Goal: Transaction & Acquisition: Purchase product/service

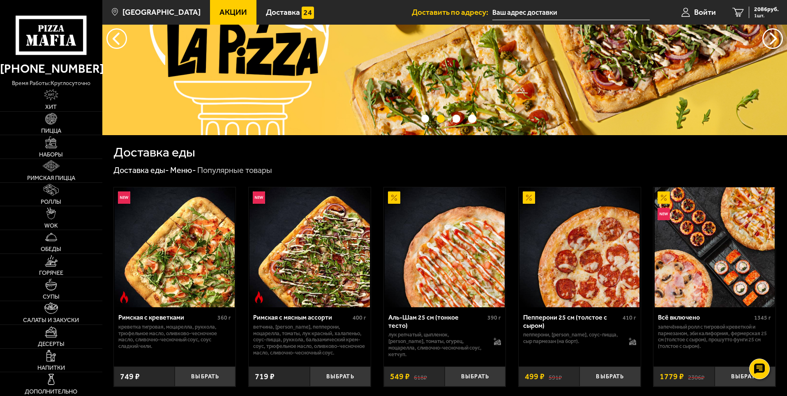
scroll to position [82, 0]
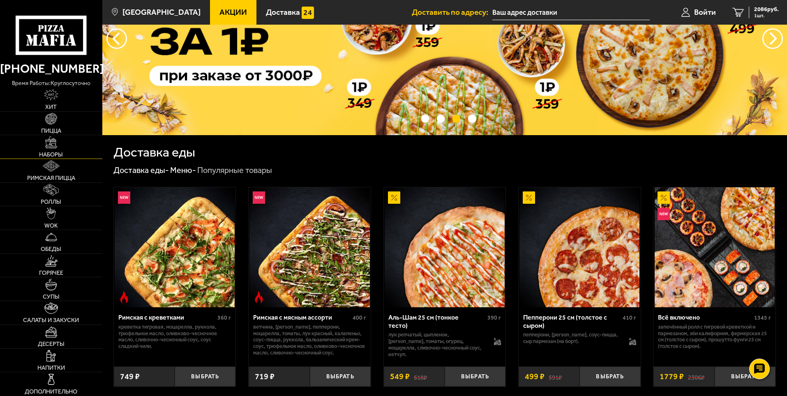
click at [68, 145] on link "Наборы" at bounding box center [51, 146] width 102 height 23
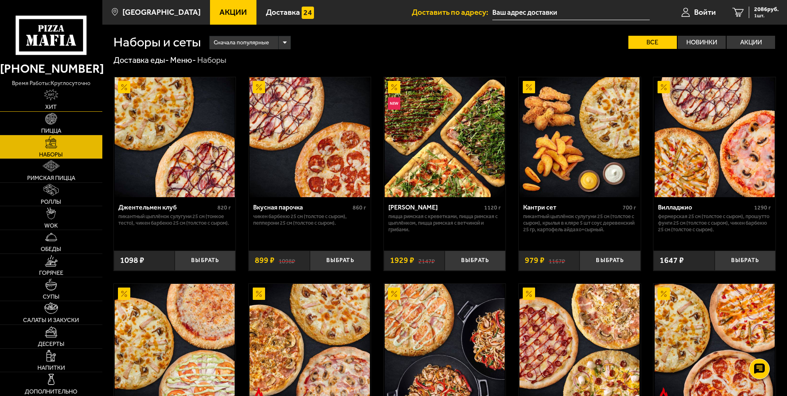
click at [47, 99] on img at bounding box center [51, 95] width 14 height 12
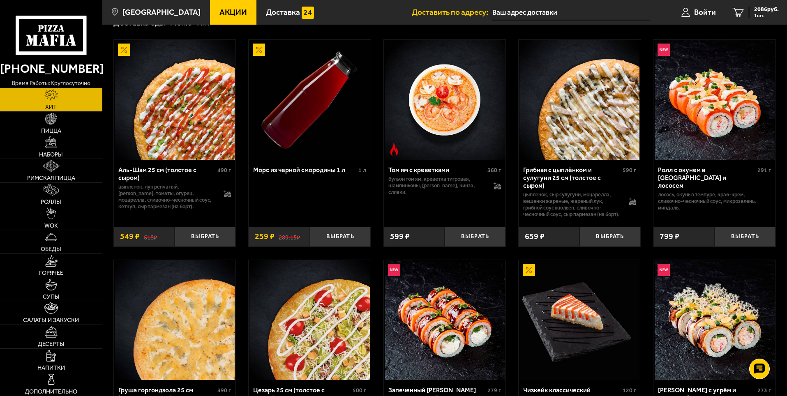
scroll to position [41, 0]
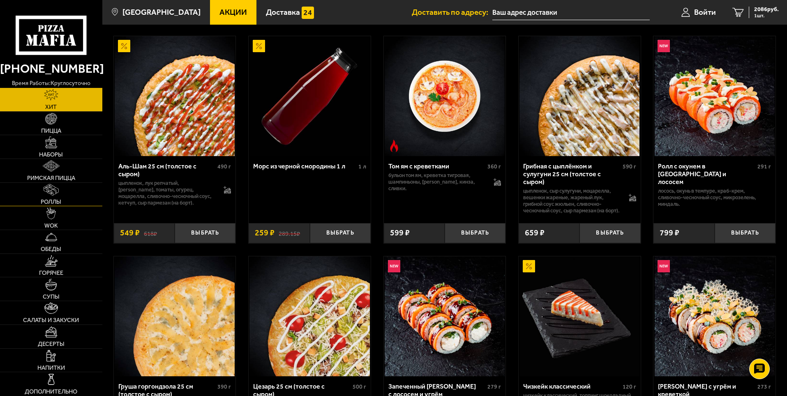
click at [53, 191] on img at bounding box center [51, 190] width 15 height 12
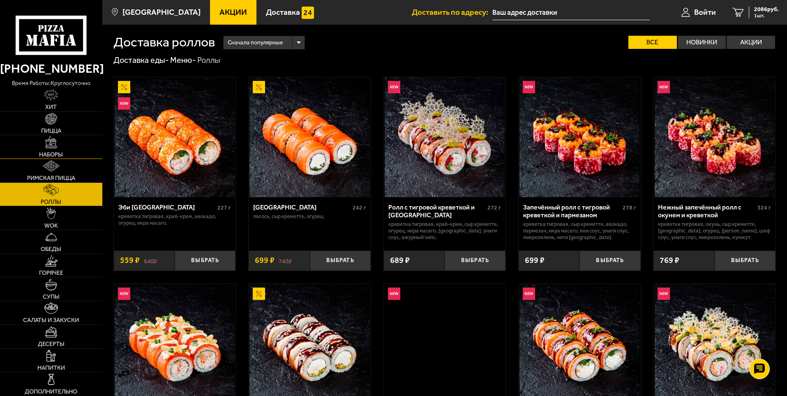
click at [45, 143] on link "Наборы" at bounding box center [51, 146] width 102 height 23
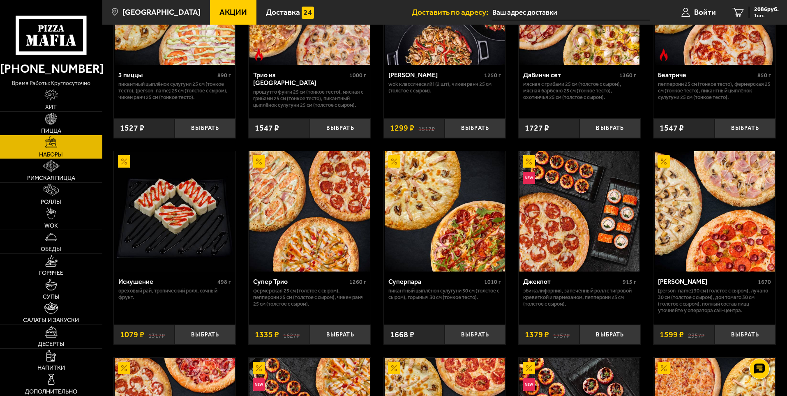
scroll to position [288, 0]
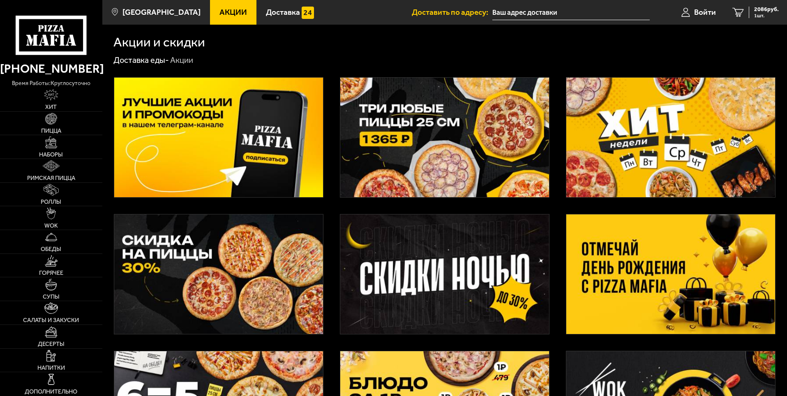
click at [296, 221] on img at bounding box center [218, 275] width 209 height 120
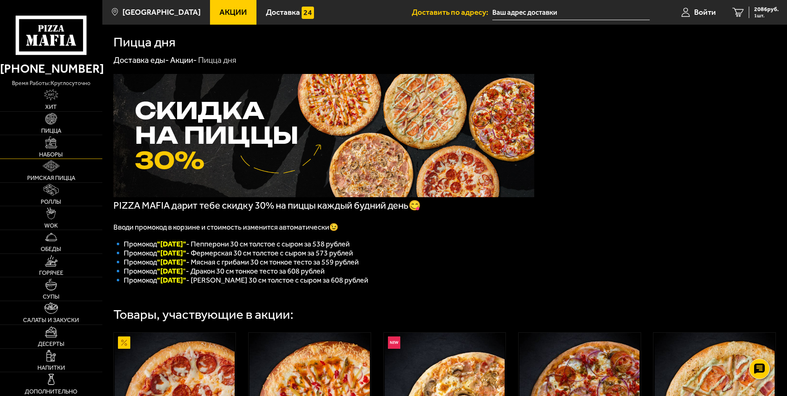
click at [43, 146] on link "Наборы" at bounding box center [51, 146] width 102 height 23
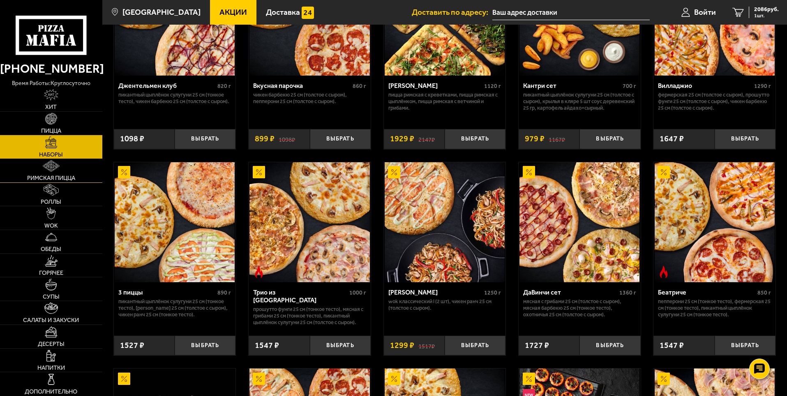
scroll to position [123, 0]
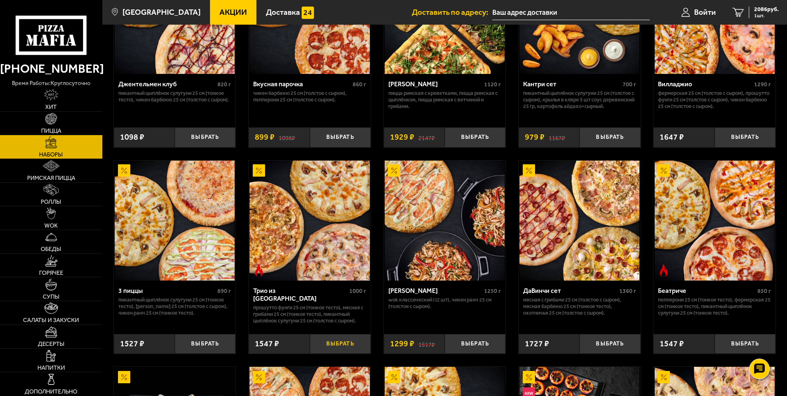
click at [337, 347] on button "Выбрать" at bounding box center [340, 344] width 61 height 20
click at [760, 4] on link "2 3693 руб. 2 шт." at bounding box center [755, 12] width 63 height 25
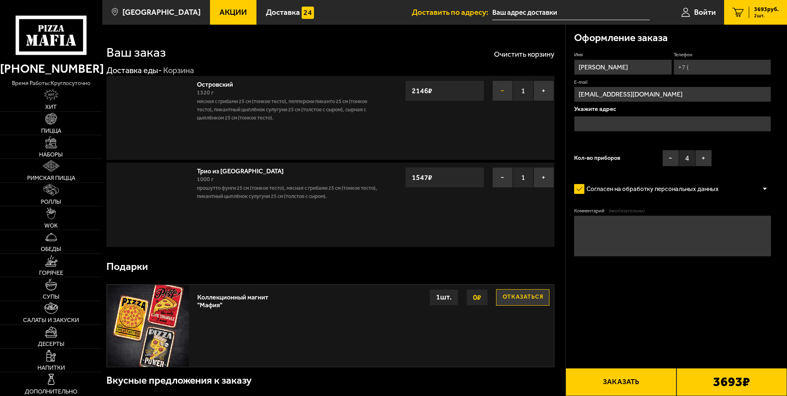
click at [501, 93] on button "−" at bounding box center [503, 91] width 21 height 21
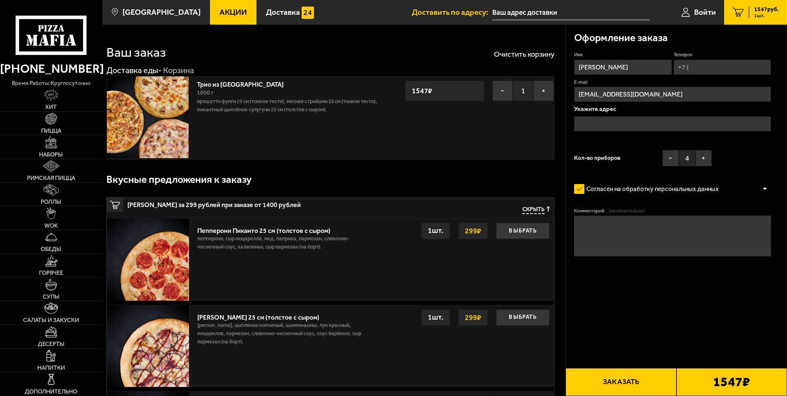
click at [606, 123] on input "text" at bounding box center [672, 123] width 197 height 15
click at [595, 120] on input "text" at bounding box center [672, 123] width 197 height 15
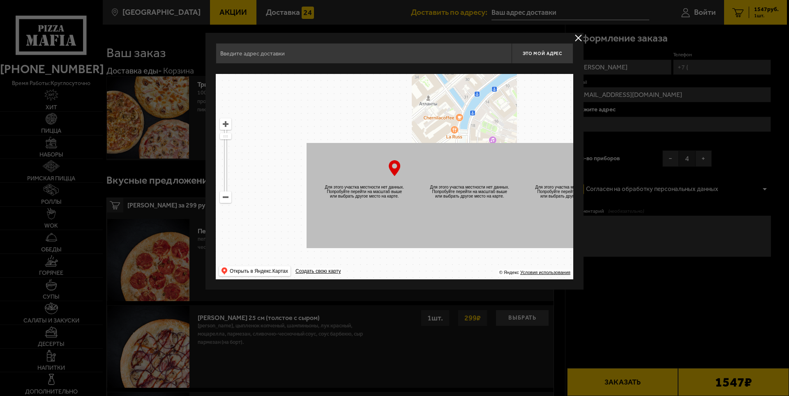
click at [249, 54] on input "text" at bounding box center [364, 53] width 296 height 21
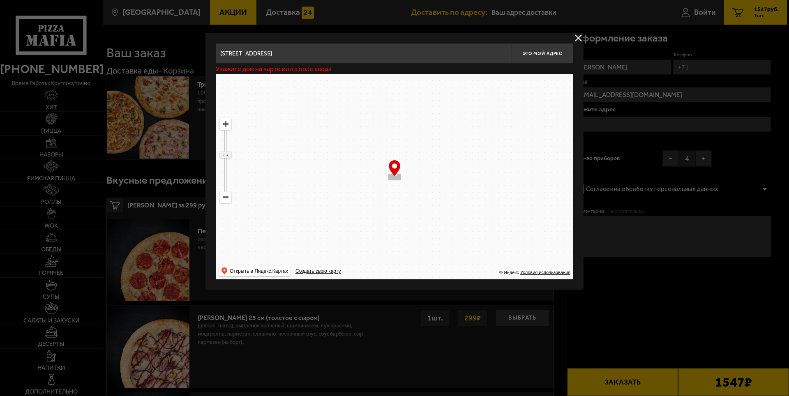
drag, startPoint x: 222, startPoint y: 139, endPoint x: 224, endPoint y: 155, distance: 15.7
click at [224, 155] on ymaps at bounding box center [226, 155] width 12 height 6
click at [308, 56] on input "товарищеский проспект 28 к1" at bounding box center [364, 53] width 296 height 21
click at [290, 55] on input "товарищеский проспект 28 к1" at bounding box center [364, 53] width 296 height 21
click at [282, 53] on input "товарищеский проспект 28 к1" at bounding box center [364, 53] width 296 height 21
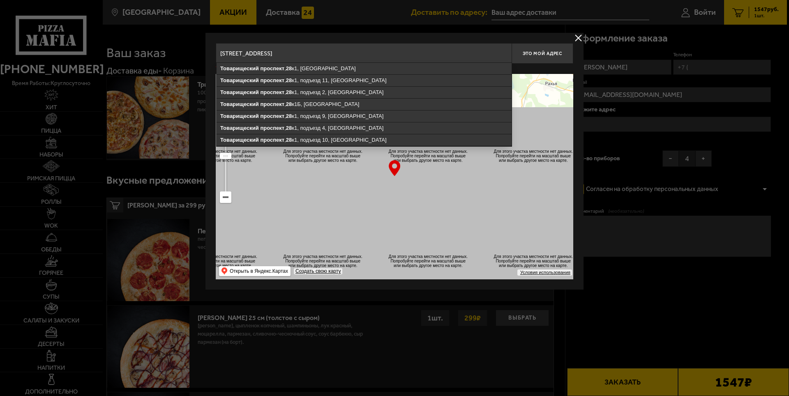
click at [301, 52] on input "товарищеский проспект 28 к1" at bounding box center [364, 53] width 296 height 21
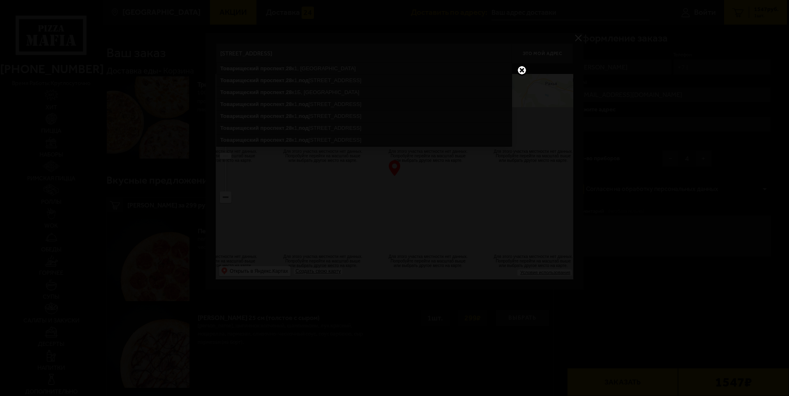
type input "товарищеский проспект 28 к1 под"
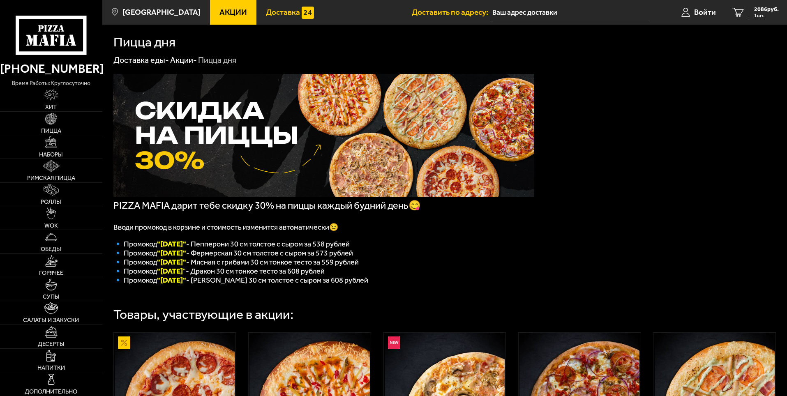
type input "Товарищеский проспект, 28к1"
click at [181, 56] on link "Акции -" at bounding box center [183, 60] width 27 height 10
click at [181, 56] on div "Пицца дня Доставка еды - Акции - Пицца дня PIZZA MAFIA дарит тебе скидку 30% на…" at bounding box center [444, 323] width 685 height 596
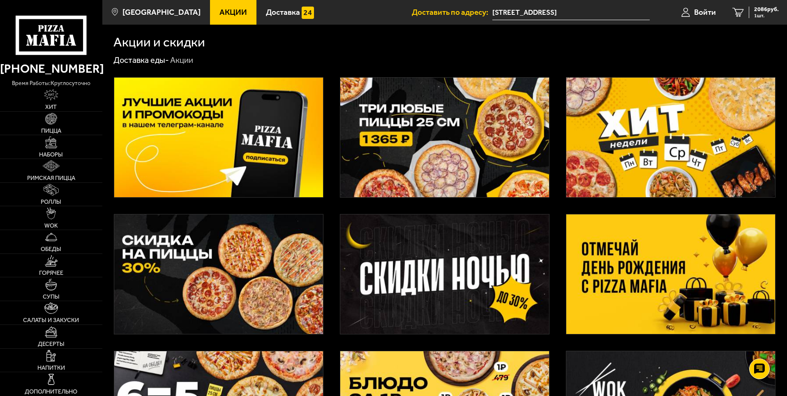
click at [167, 100] on img at bounding box center [218, 138] width 209 height 120
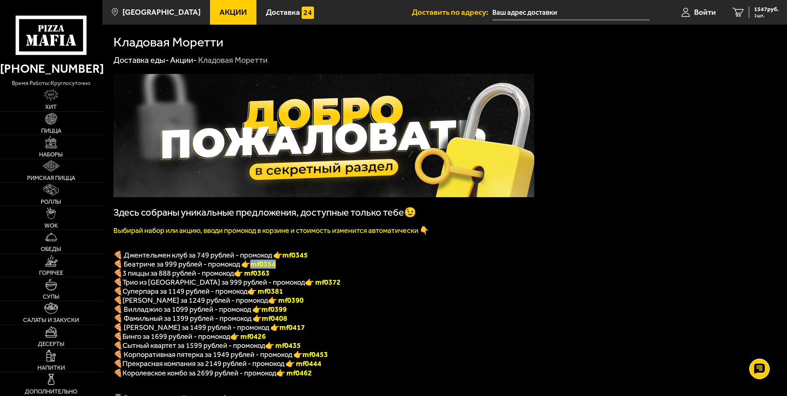
drag, startPoint x: 255, startPoint y: 268, endPoint x: 278, endPoint y: 268, distance: 23.0
click at [276, 268] on span "🍕 Беатриче за 999 рублей - промокод 👉 mf0354" at bounding box center [194, 264] width 162 height 9
copy span "🍕 Беатриче за 999 рублей - промокод 👉 mf0354"
click at [300, 254] on p "🍕 Джентельмен клуб за 749 рублей - промокод 👉 mf0345" at bounding box center [323, 255] width 421 height 9
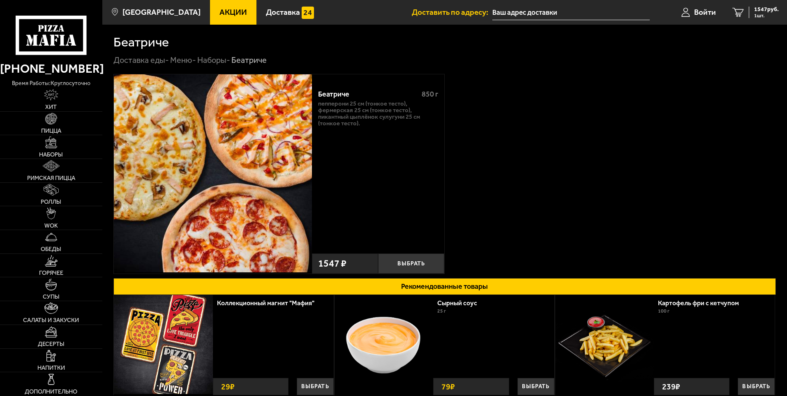
type input "[STREET_ADDRESS]"
click at [411, 264] on button "Выбрать" at bounding box center [411, 264] width 66 height 20
click at [761, 16] on span "2 шт." at bounding box center [766, 15] width 25 height 5
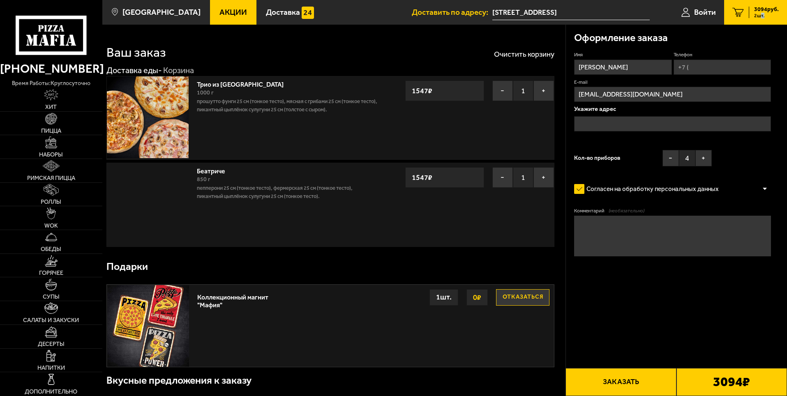
type input "[STREET_ADDRESS]"
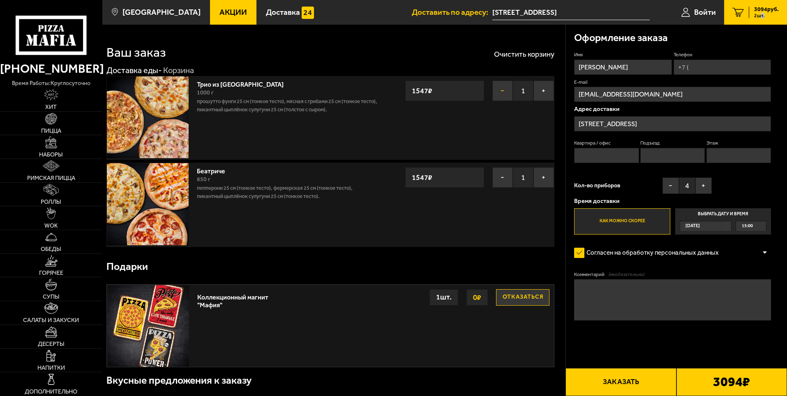
click at [499, 85] on button "−" at bounding box center [503, 91] width 21 height 21
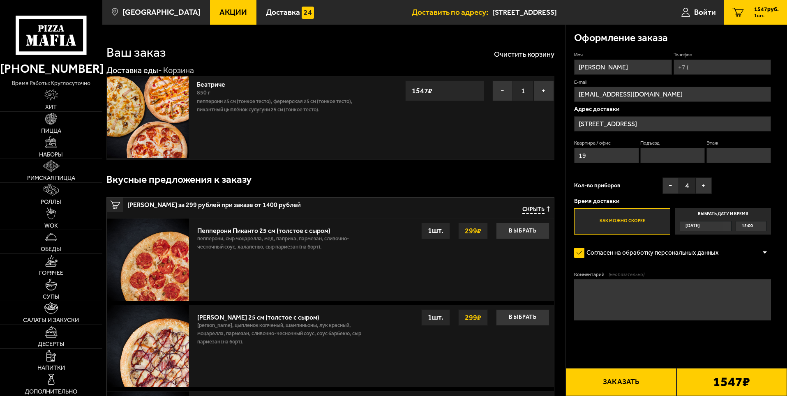
drag, startPoint x: 604, startPoint y: 153, endPoint x: 610, endPoint y: 155, distance: 6.1
click at [605, 153] on input "19" at bounding box center [606, 155] width 65 height 15
type input "19"
click at [664, 155] on input "Подъезд" at bounding box center [673, 155] width 65 height 15
type input "1"
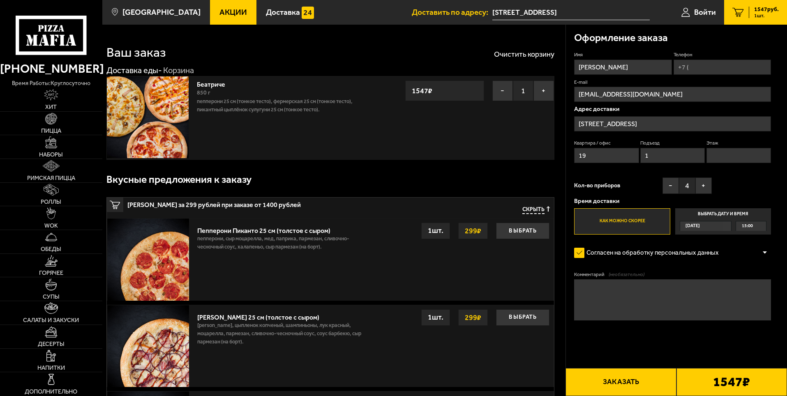
click at [747, 153] on input "Этаж" at bounding box center [739, 155] width 65 height 15
type input "4"
click at [701, 70] on input "Телефон" at bounding box center [722, 67] width 97 height 15
click at [704, 65] on input "Телефон" at bounding box center [722, 67] width 97 height 15
type input "+7 (911) 721-07-09"
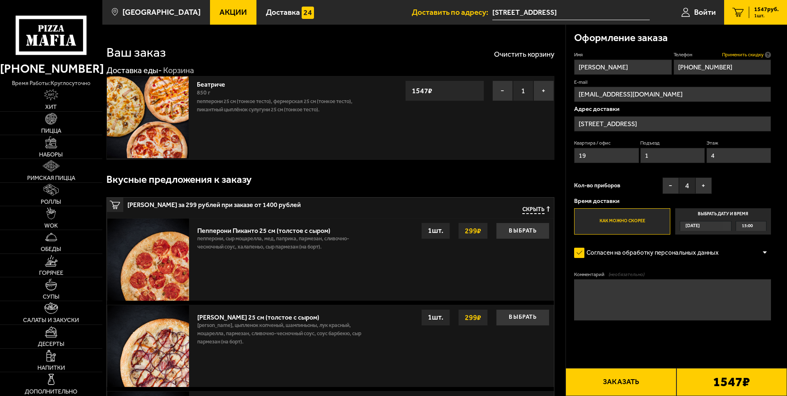
click at [758, 53] on span "Применить скидку" at bounding box center [743, 54] width 42 height 7
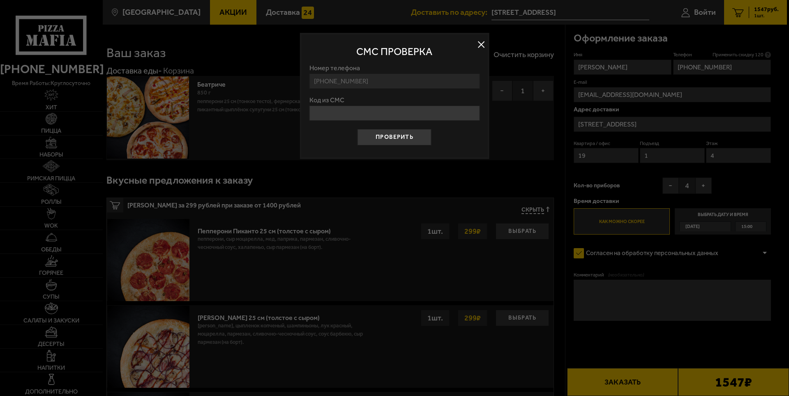
click at [474, 44] on div "СМС проверка" at bounding box center [395, 51] width 170 height 19
click at [368, 111] on input "Код из СМС" at bounding box center [395, 113] width 170 height 15
type input "635610"
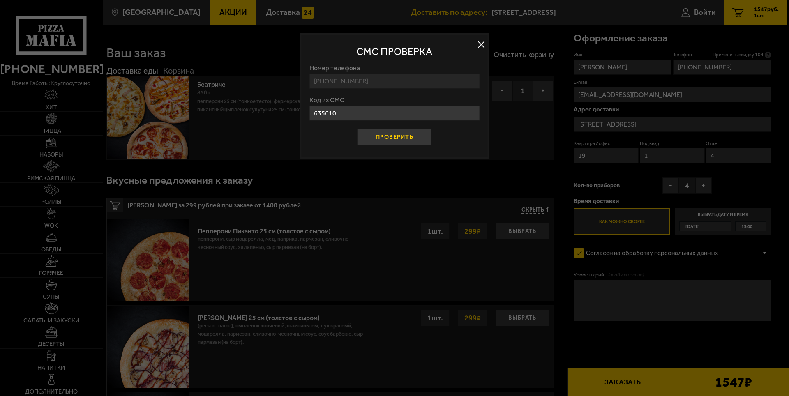
click at [387, 137] on button "Проверить" at bounding box center [395, 137] width 74 height 16
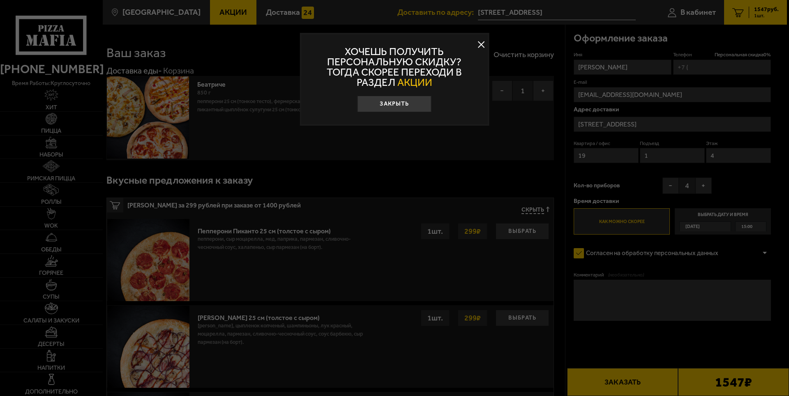
drag, startPoint x: 386, startPoint y: 100, endPoint x: 472, endPoint y: 116, distance: 86.9
click at [472, 117] on div "Хочешь получить персональную скидку? Тогда скорее переходи в раздел АКЦИИ Закры…" at bounding box center [395, 79] width 190 height 93
click at [400, 104] on button "Закрыть" at bounding box center [395, 104] width 74 height 16
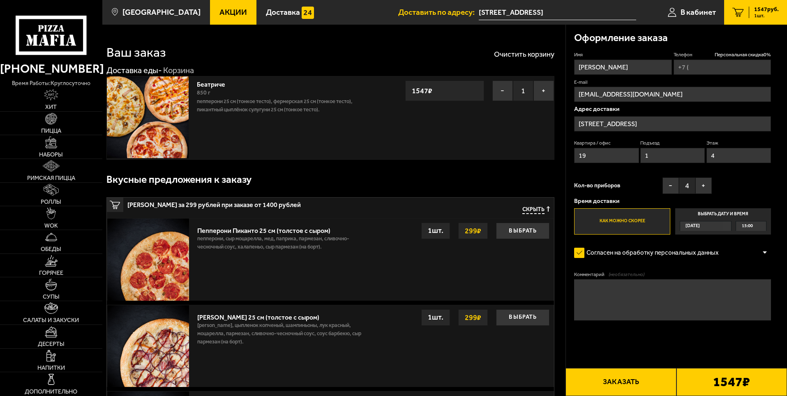
click at [650, 10] on ul "Доставить по адресу: Товарищеский проспект, 28к1 В кабинет 1 1547 руб. 1 шт." at bounding box center [592, 12] width 389 height 25
click at [623, 307] on textarea "Комментарий (необязательно)" at bounding box center [672, 300] width 197 height 41
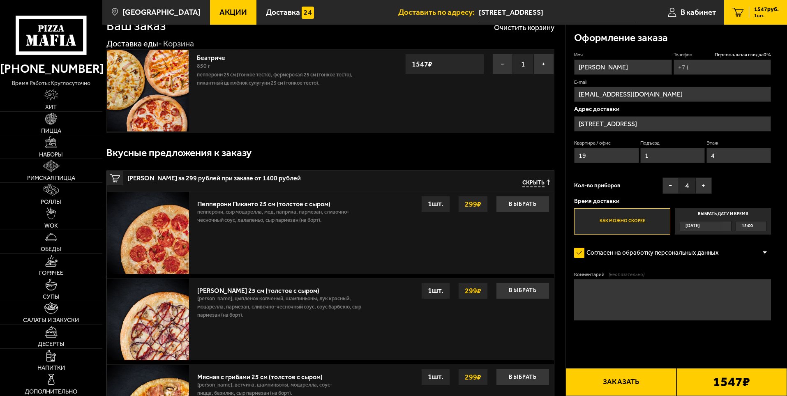
scroll to position [41, 0]
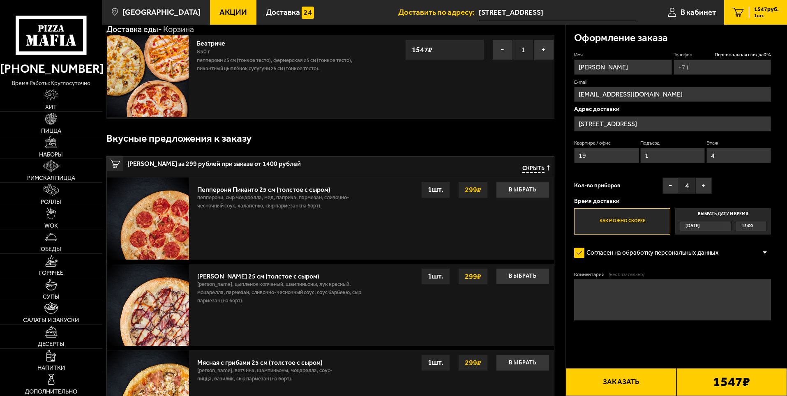
click at [698, 228] on span "Сегодня" at bounding box center [693, 226] width 14 height 9
click at [0, 0] on input "Выбрать дату и время Сегодня 15:00" at bounding box center [0, 0] width 0 height 0
click at [754, 221] on label "Выбрать дату и время Сегодня 15:00" at bounding box center [724, 221] width 96 height 26
click at [763, 224] on div "15:00" at bounding box center [751, 226] width 30 height 9
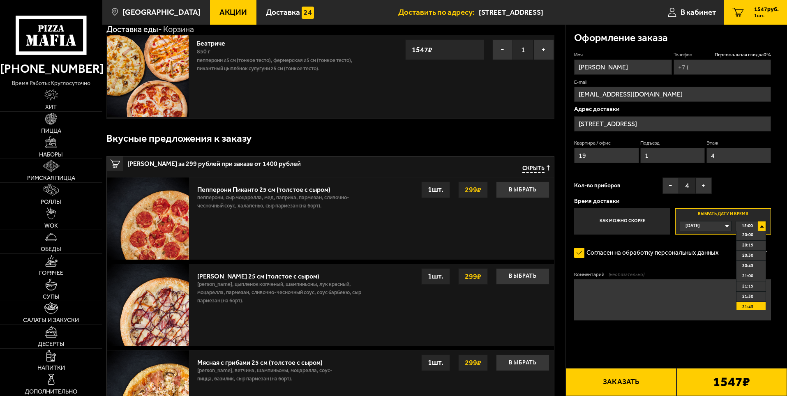
scroll to position [164, 0]
click at [747, 246] on span "19:15" at bounding box center [748, 245] width 11 height 9
click at [747, 246] on div "Согласен на обработку персональных данных" at bounding box center [672, 253] width 197 height 16
click at [669, 261] on label "Согласен на обработку персональных данных" at bounding box center [650, 253] width 153 height 16
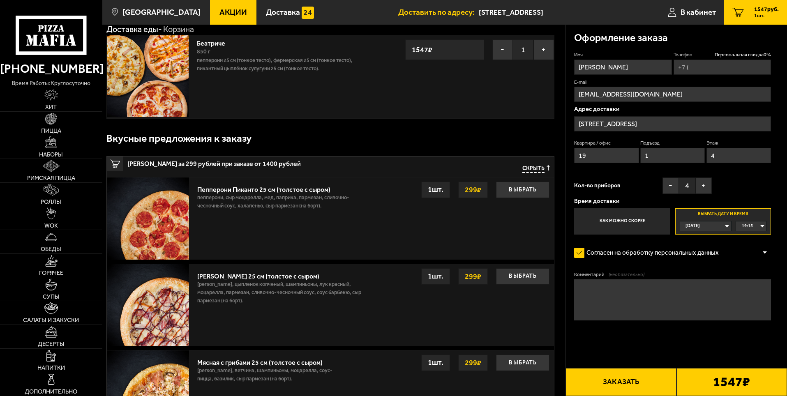
click at [0, 0] on input "Согласен на обработку персональных данных" at bounding box center [0, 0] width 0 height 0
click at [669, 261] on label "Согласен на обработку персональных данных" at bounding box center [650, 253] width 153 height 16
click at [0, 0] on input "Согласен на обработку персональных данных" at bounding box center [0, 0] width 0 height 0
click at [662, 253] on label "Согласен на обработку персональных данных" at bounding box center [650, 253] width 153 height 16
click at [0, 0] on input "Согласен на обработку персональных данных" at bounding box center [0, 0] width 0 height 0
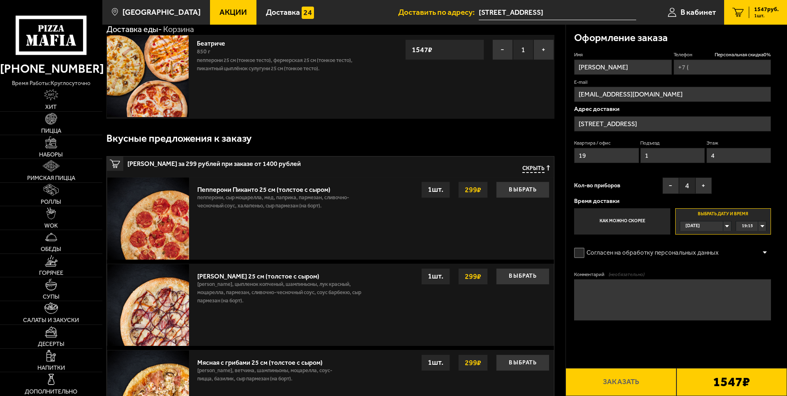
click at [661, 252] on label "Согласен на обработку персональных данных" at bounding box center [650, 253] width 153 height 16
click at [0, 0] on input "Согласен на обработку персональных данных" at bounding box center [0, 0] width 0 height 0
click at [661, 252] on label "Согласен на обработку персональных данных" at bounding box center [650, 253] width 153 height 16
click at [0, 0] on input "Согласен на обработку персональных данных" at bounding box center [0, 0] width 0 height 0
click at [764, 252] on div at bounding box center [765, 253] width 12 height 6
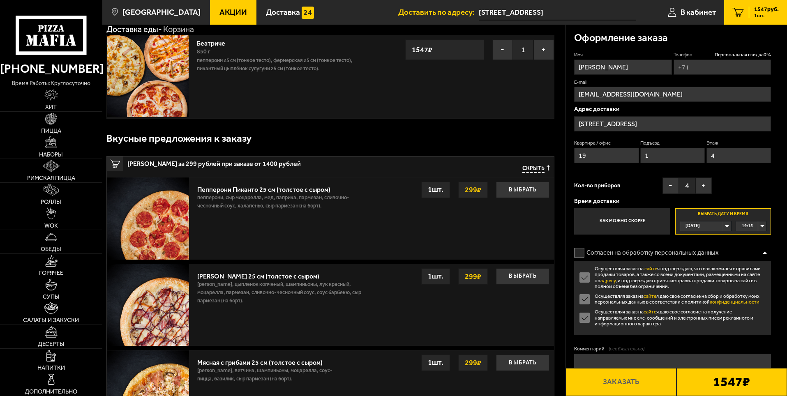
click at [764, 252] on div at bounding box center [765, 253] width 12 height 6
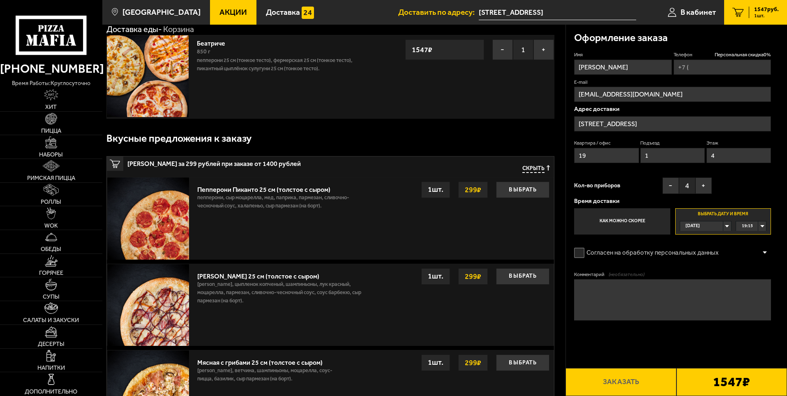
click at [579, 254] on label "Согласен на обработку персональных данных" at bounding box center [650, 253] width 153 height 16
click at [0, 0] on input "Согласен на обработку персональных данных" at bounding box center [0, 0] width 0 height 0
click at [767, 228] on label "Выбрать дату и время Сегодня 19:15" at bounding box center [724, 221] width 96 height 26
click at [762, 225] on div "19:15" at bounding box center [751, 226] width 30 height 9
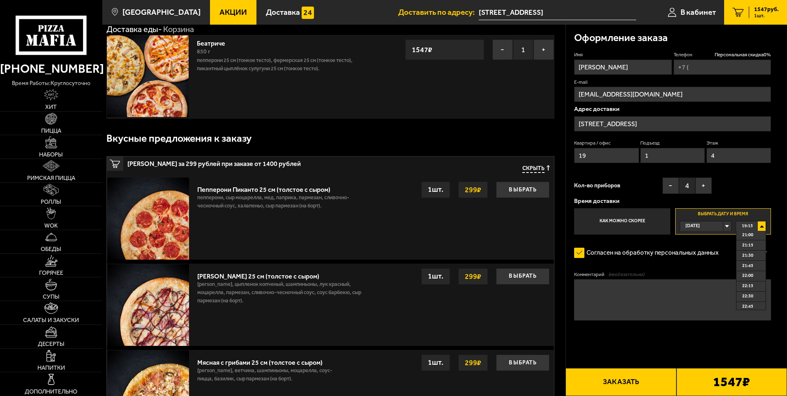
click at [753, 225] on span "19:15" at bounding box center [747, 226] width 11 height 9
click at [743, 253] on span "19:30" at bounding box center [748, 255] width 11 height 9
click at [706, 70] on input "Телефон Персональная скидка 0 %" at bounding box center [722, 67] width 97 height 15
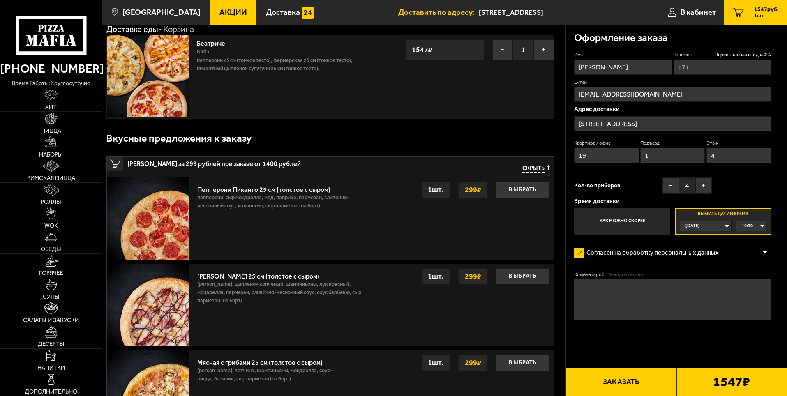
click at [706, 70] on input "Телефон Персональная скидка 0 %" at bounding box center [722, 67] width 97 height 15
type input "+7 (911) 721-07-09"
click at [732, 179] on div "Имя Сергей Телефон Персональная скидка 0 % +7 (911) 721-07-09 E-mail Greenvisio…" at bounding box center [672, 142] width 197 height 183
drag, startPoint x: 663, startPoint y: 95, endPoint x: 558, endPoint y: 68, distance: 108.7
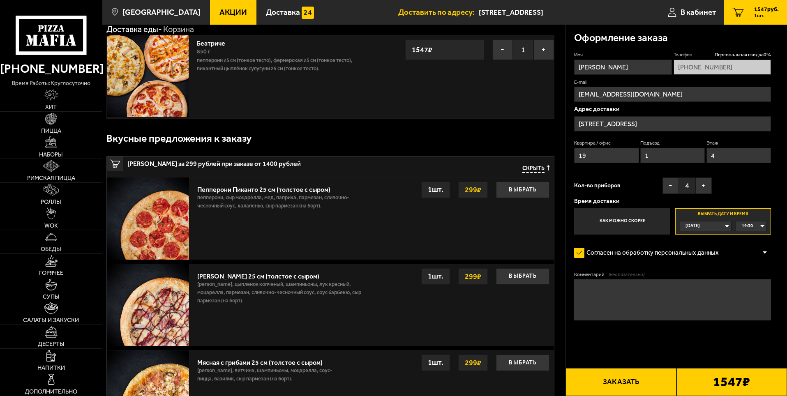
click at [669, 94] on input "Greenvision1@yandex.ru" at bounding box center [672, 94] width 197 height 15
drag, startPoint x: 704, startPoint y: 95, endPoint x: 537, endPoint y: 97, distance: 166.5
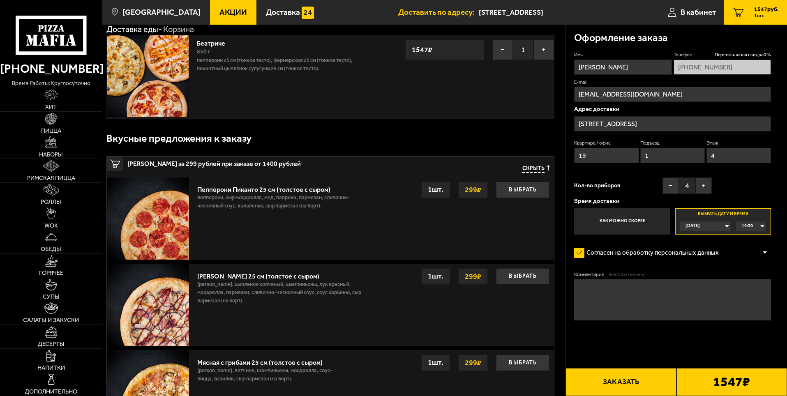
click at [537, 97] on div "Беатриче 850 г Пепперони 25 см (тонкое тесто), Фермерская 25 см (тонкое тесто),…" at bounding box center [330, 77] width 448 height 84
click at [670, 95] on input "Greenvision1@yandex.ru" at bounding box center [672, 94] width 197 height 15
type input "G"
type input "ь"
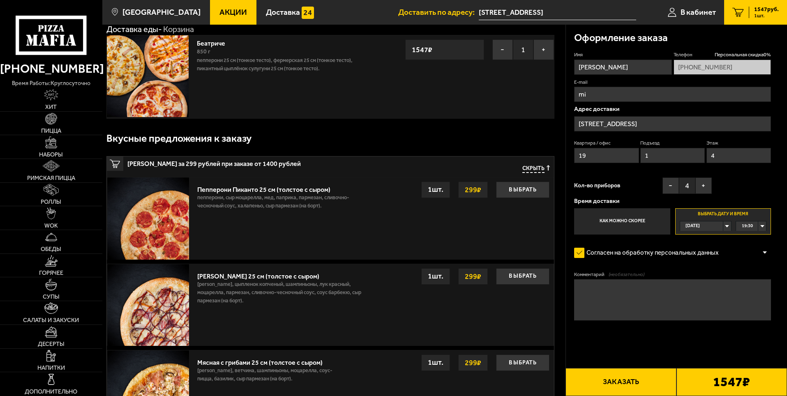
type input "minemoonlight@mail.ru"
click at [667, 109] on p "Адрес доставки" at bounding box center [672, 109] width 197 height 6
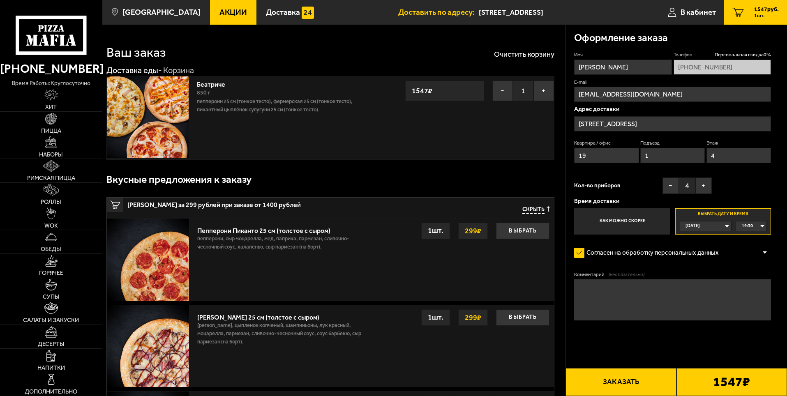
scroll to position [41, 0]
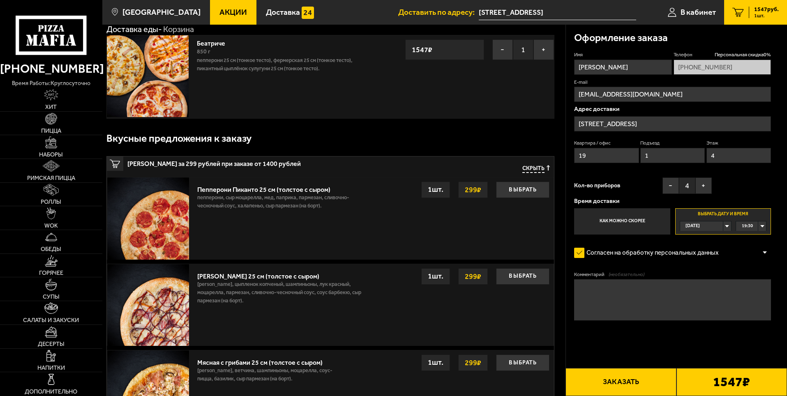
click at [724, 373] on div "1547 ₽" at bounding box center [732, 382] width 111 height 28
click at [603, 381] on button "Заказать" at bounding box center [621, 382] width 111 height 28
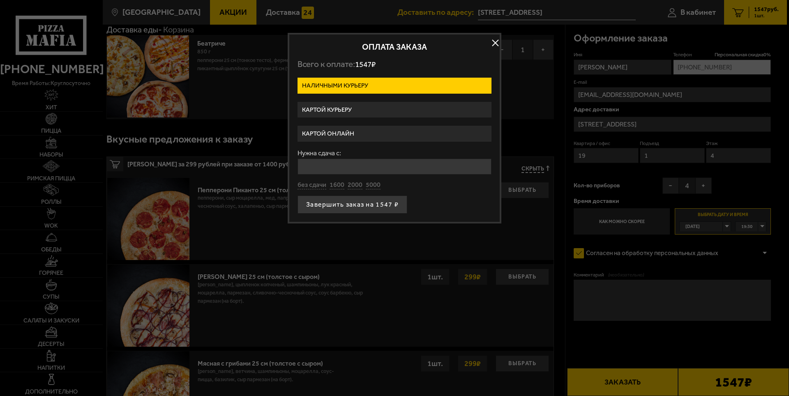
click at [339, 87] on label "Наличными курьеру" at bounding box center [395, 86] width 194 height 16
click at [0, 0] on input "Наличными курьеру" at bounding box center [0, 0] width 0 height 0
click at [329, 172] on input "Нужна сдача с:" at bounding box center [395, 167] width 194 height 16
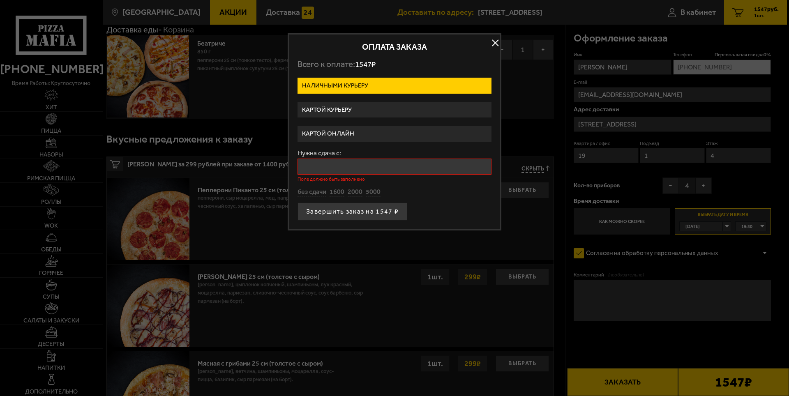
click at [326, 113] on label "Картой курьеру" at bounding box center [395, 110] width 194 height 16
click at [0, 0] on input "Картой курьеру" at bounding box center [0, 0] width 0 height 0
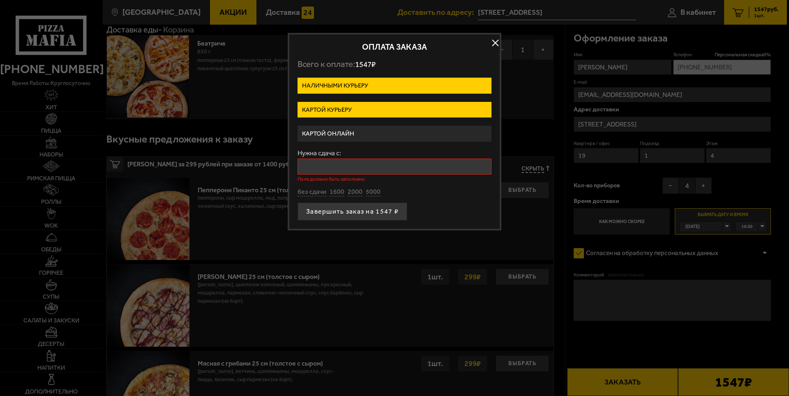
click at [326, 113] on label "Картой курьеру" at bounding box center [395, 110] width 194 height 16
click at [0, 0] on input "Картой курьеру" at bounding box center [0, 0] width 0 height 0
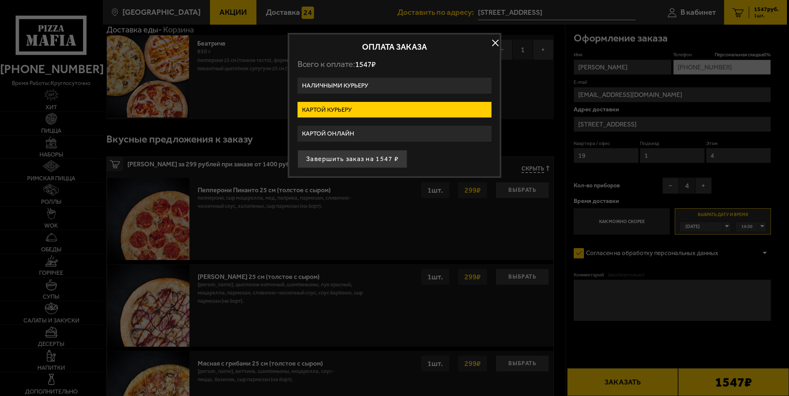
click at [331, 134] on label "Картой онлайн" at bounding box center [395, 134] width 194 height 16
click at [0, 0] on input "Картой онлайн" at bounding box center [0, 0] width 0 height 0
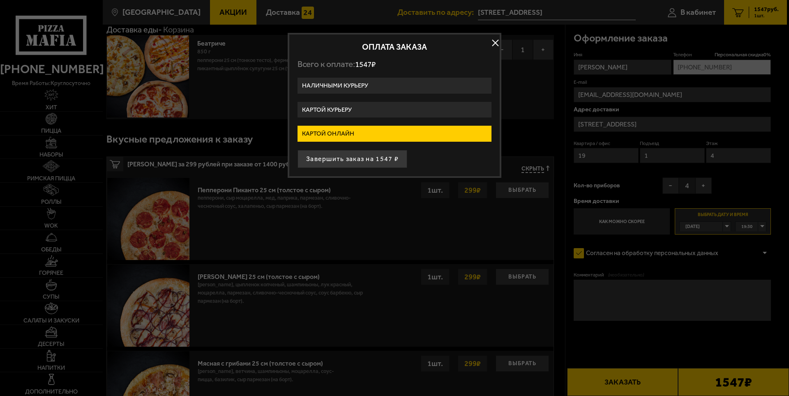
click at [317, 104] on label "Картой курьеру" at bounding box center [395, 110] width 194 height 16
click at [0, 0] on input "Картой курьеру" at bounding box center [0, 0] width 0 height 0
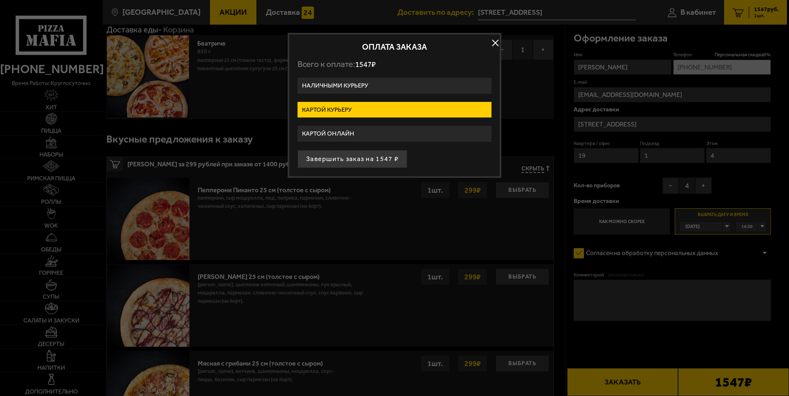
click at [492, 42] on button "button" at bounding box center [495, 43] width 12 height 12
click at [492, 42] on div "− 1 + 1547 ₽" at bounding box center [478, 47] width 148 height 25
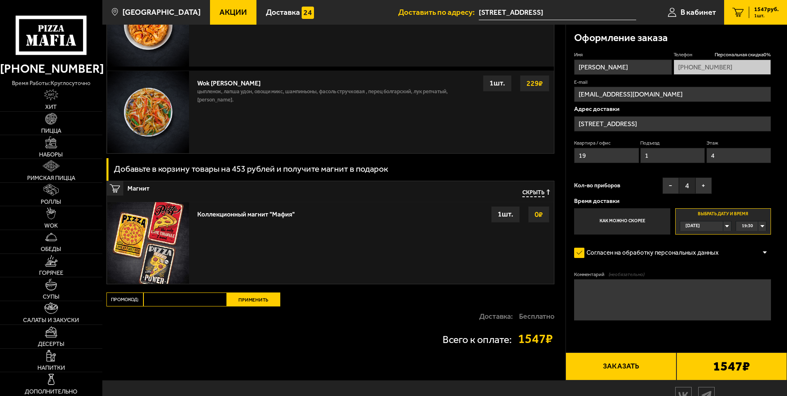
scroll to position [951, 0]
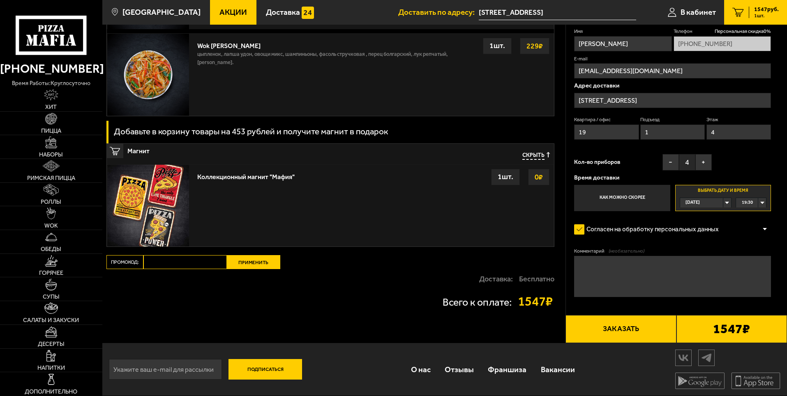
click at [168, 261] on input "Промокод:" at bounding box center [184, 262] width 83 height 14
paste input "mf0354"
type input "mf0354"
click at [236, 265] on button "Применить" at bounding box center [253, 262] width 53 height 14
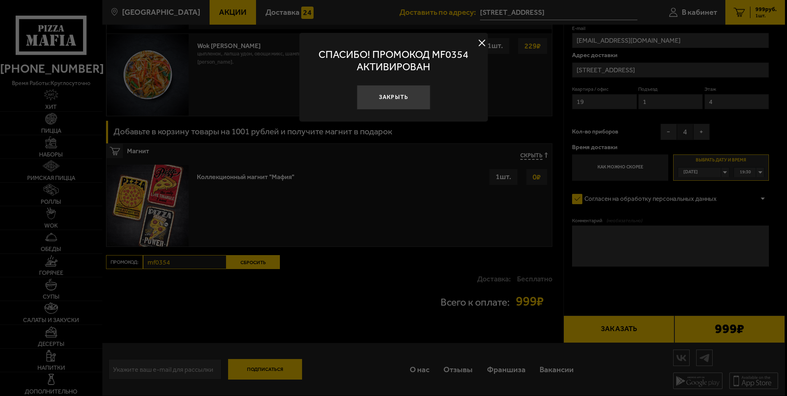
scroll to position [701, 0]
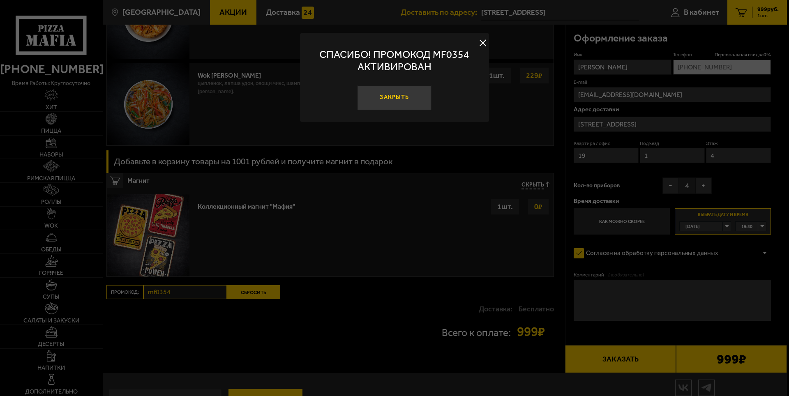
click at [405, 98] on button "Закрыть" at bounding box center [395, 98] width 74 height 25
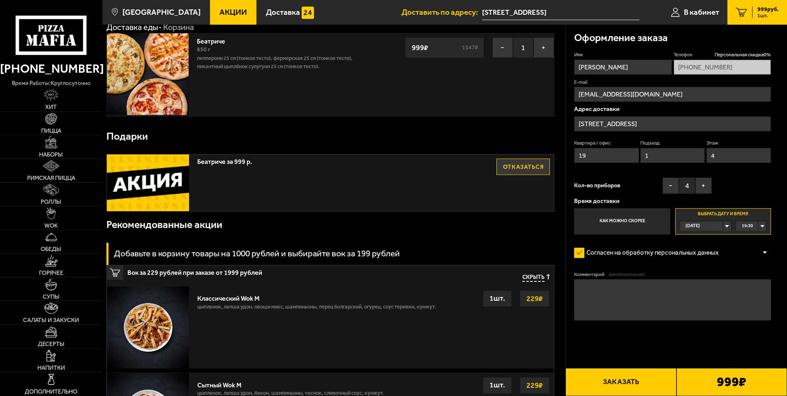
scroll to position [0, 0]
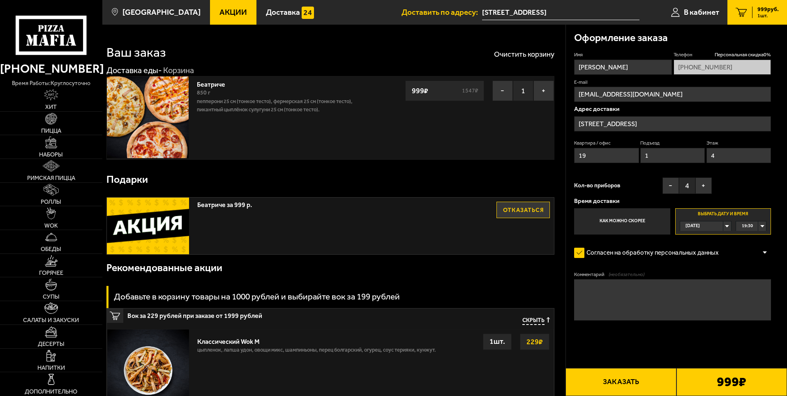
click at [697, 246] on label "Согласен на обработку персональных данных" at bounding box center [650, 253] width 153 height 16
click at [0, 0] on input "Согласен на обработку персональных данных" at bounding box center [0, 0] width 0 height 0
click at [576, 255] on label "Согласен на обработку персональных данных" at bounding box center [650, 253] width 153 height 16
click at [0, 0] on input "Согласен на обработку персональных данных" at bounding box center [0, 0] width 0 height 0
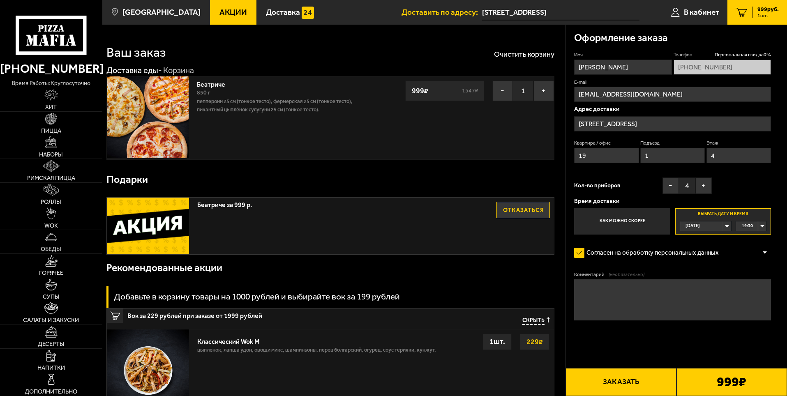
click at [609, 383] on button "Заказать" at bounding box center [621, 382] width 111 height 28
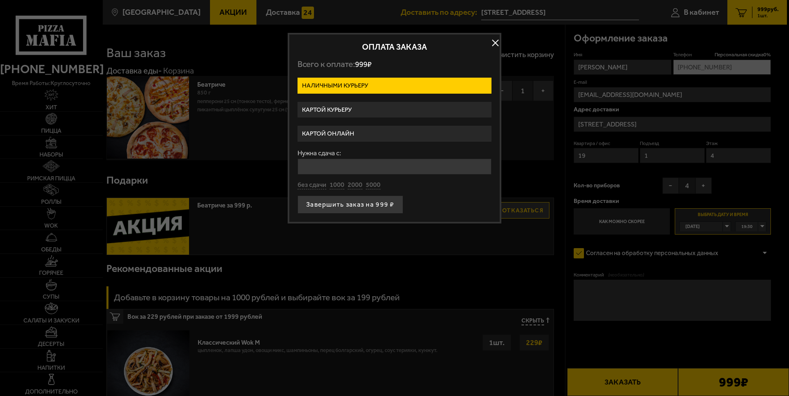
click at [325, 167] on input "Нужна сдача с:" at bounding box center [395, 167] width 194 height 16
click at [338, 185] on div "Нужна сдача с: без сдачи 1000 2000 5000" at bounding box center [395, 170] width 194 height 40
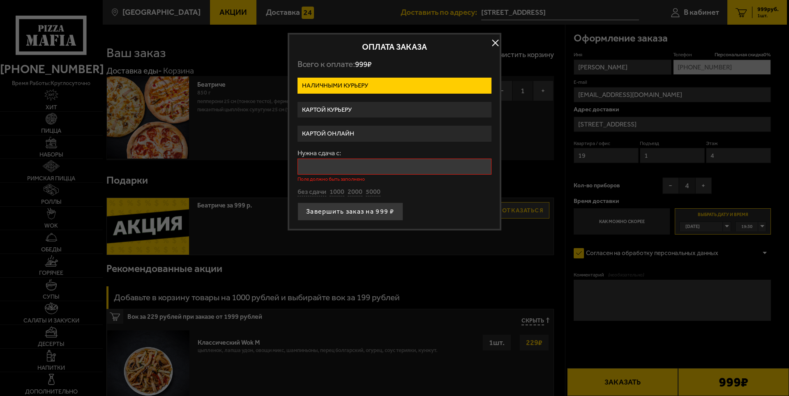
click at [329, 163] on input "Нужна сдача с:" at bounding box center [395, 167] width 194 height 16
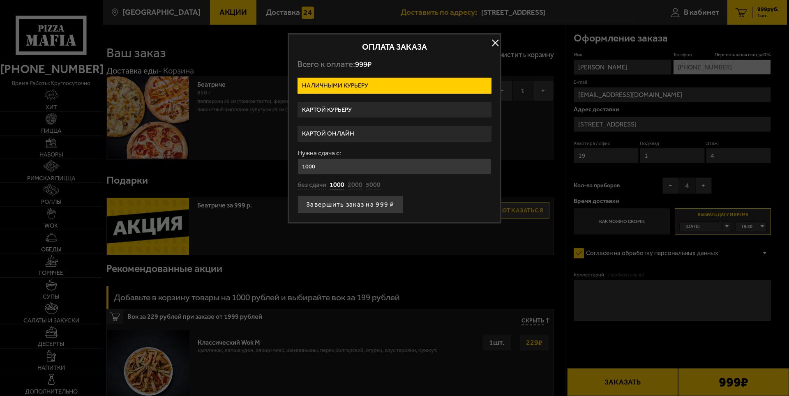
type input "1000"
click at [433, 198] on div "Завершить заказ на 999 ₽" at bounding box center [395, 205] width 194 height 18
click at [386, 201] on button "Завершить заказ на 999 ₽" at bounding box center [351, 205] width 106 height 18
click at [386, 201] on div "Завершить заказ на 999 ₽" at bounding box center [395, 205] width 194 height 18
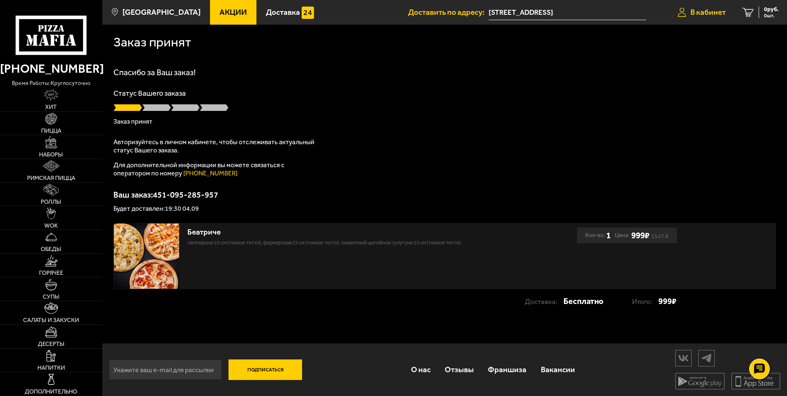
click at [704, 14] on span "В кабинет" at bounding box center [708, 12] width 35 height 8
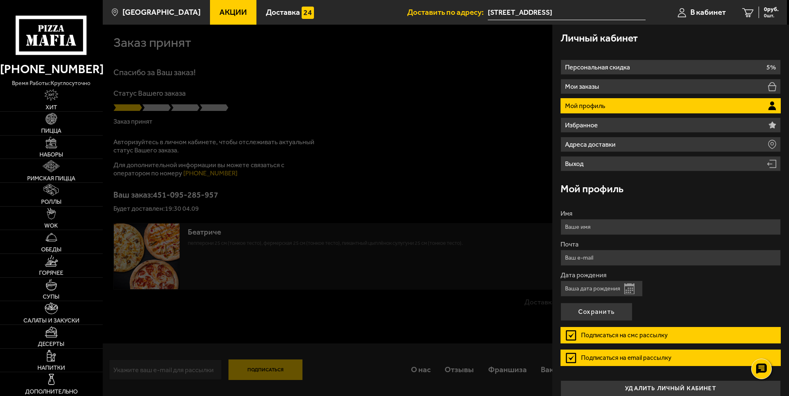
click at [580, 106] on p "Мой профиль" at bounding box center [586, 106] width 42 height 7
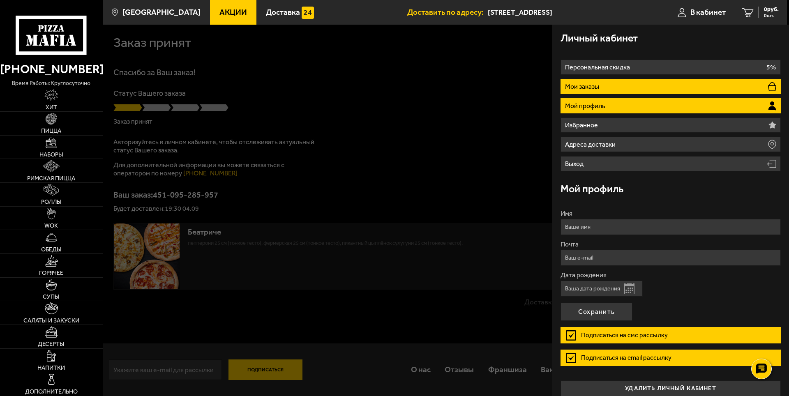
click at [724, 89] on li "Мои заказы" at bounding box center [671, 86] width 220 height 15
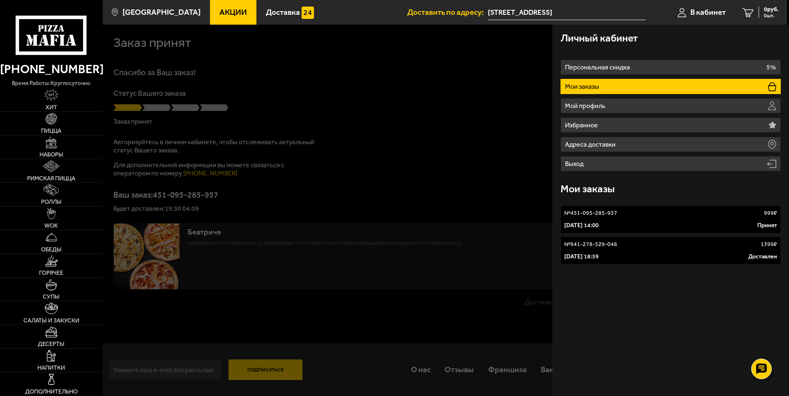
click at [626, 225] on div "4 сентября 2025 г. 14:00 Принят" at bounding box center [671, 226] width 213 height 8
click at [626, 225] on div "Заказ принят Спасибо за Ваш заказ! Статус Вашего заказа Заказ принят Авторизуйт…" at bounding box center [443, 211] width 683 height 372
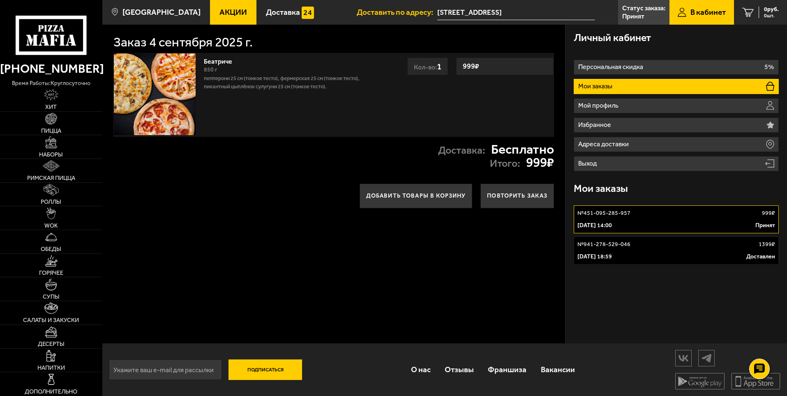
click at [669, 91] on li "Мои заказы" at bounding box center [676, 86] width 205 height 15
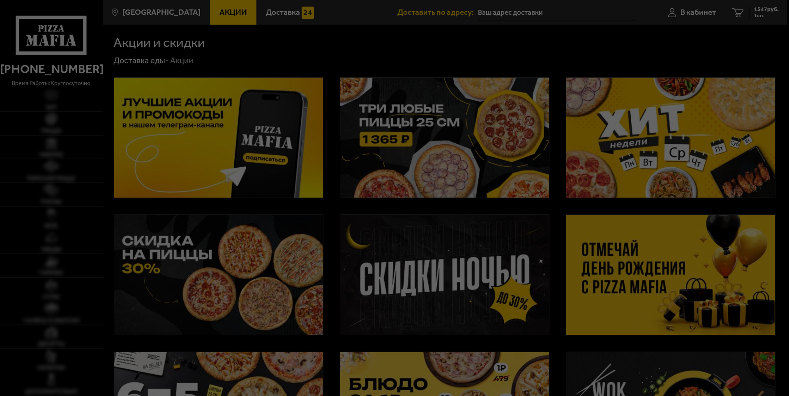
type input "[STREET_ADDRESS]"
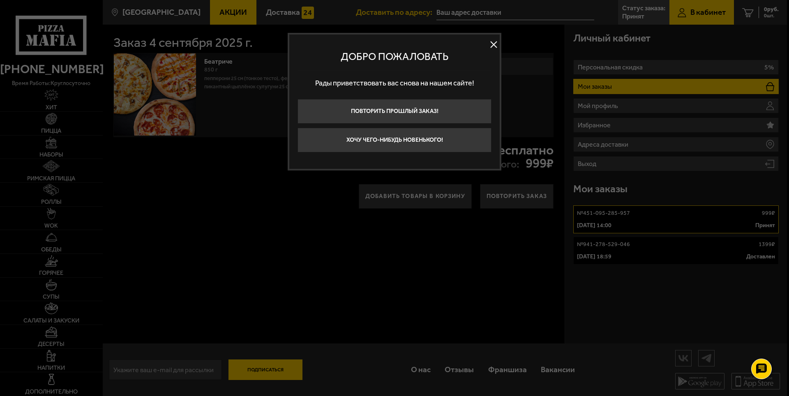
click at [486, 42] on div "Добро пожаловать Рады приветствовать вас снова на нашем сайте! Повторить прошлы…" at bounding box center [395, 102] width 214 height 138
